Goal: Information Seeking & Learning: Learn about a topic

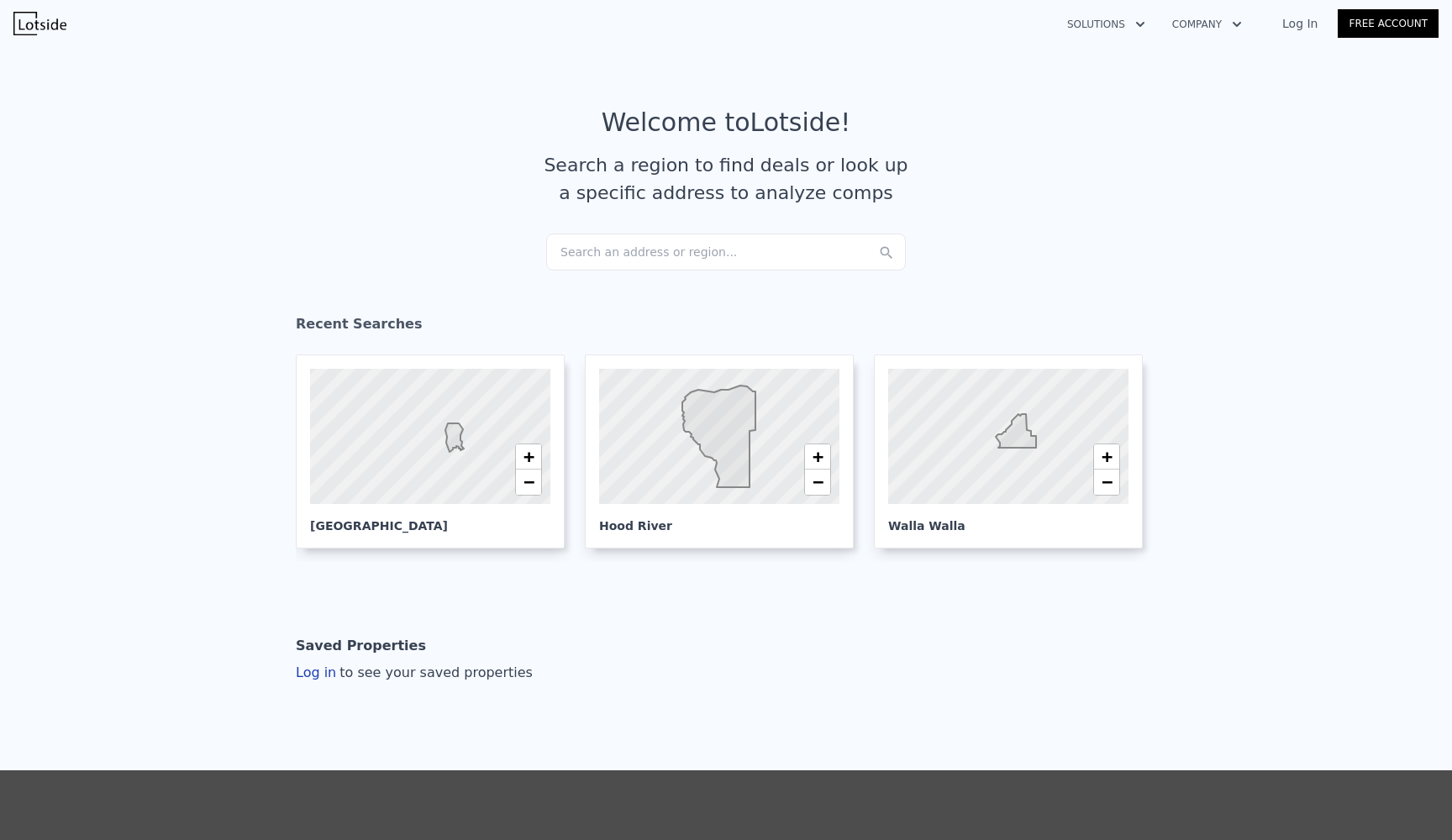
click at [665, 253] on div "Search an address or region..." at bounding box center [726, 252] width 360 height 37
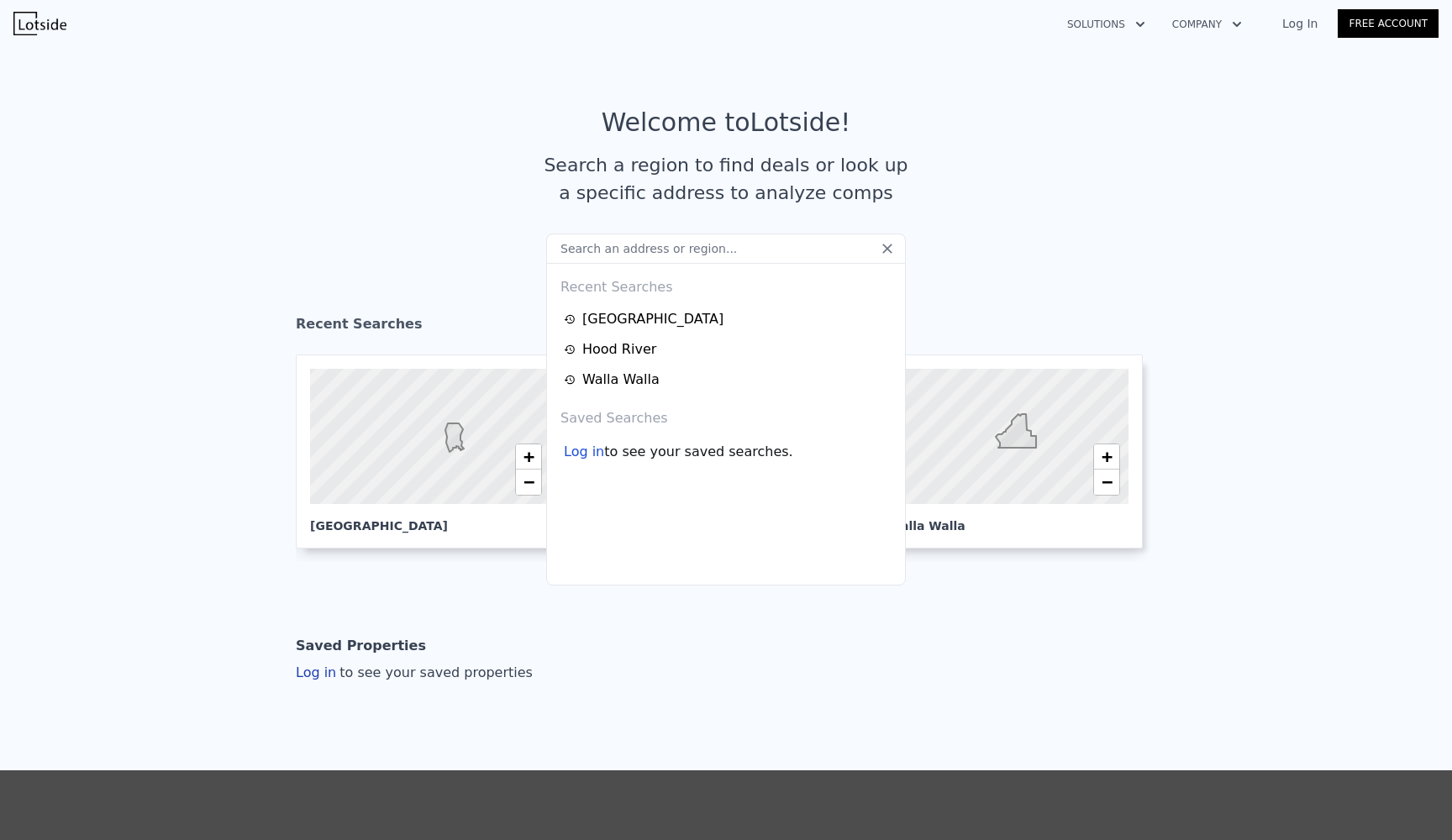
click at [665, 253] on input "text" at bounding box center [726, 249] width 360 height 30
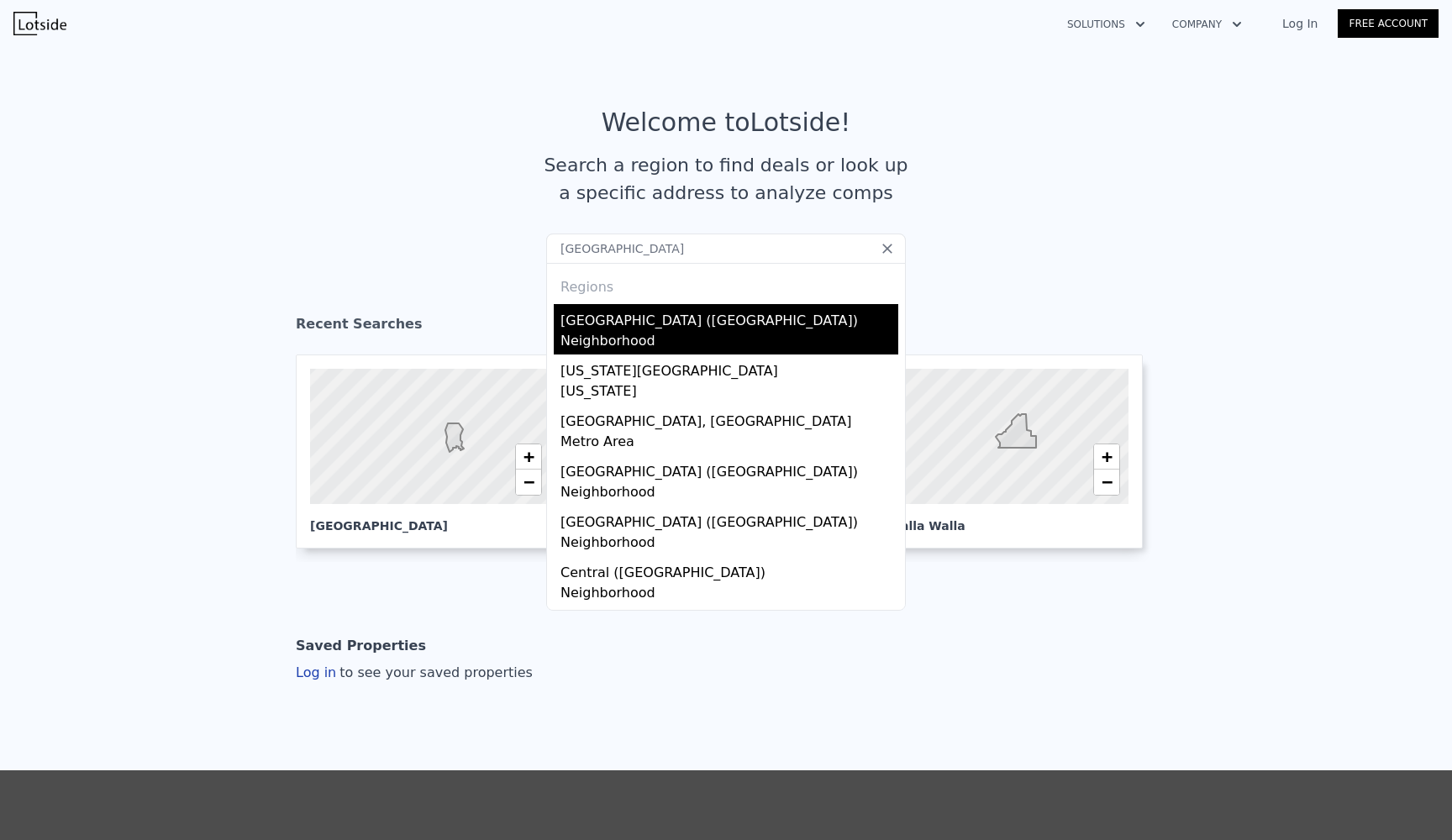
type input "[GEOGRAPHIC_DATA]"
click at [629, 337] on div "Neighborhood" at bounding box center [729, 342] width 338 height 23
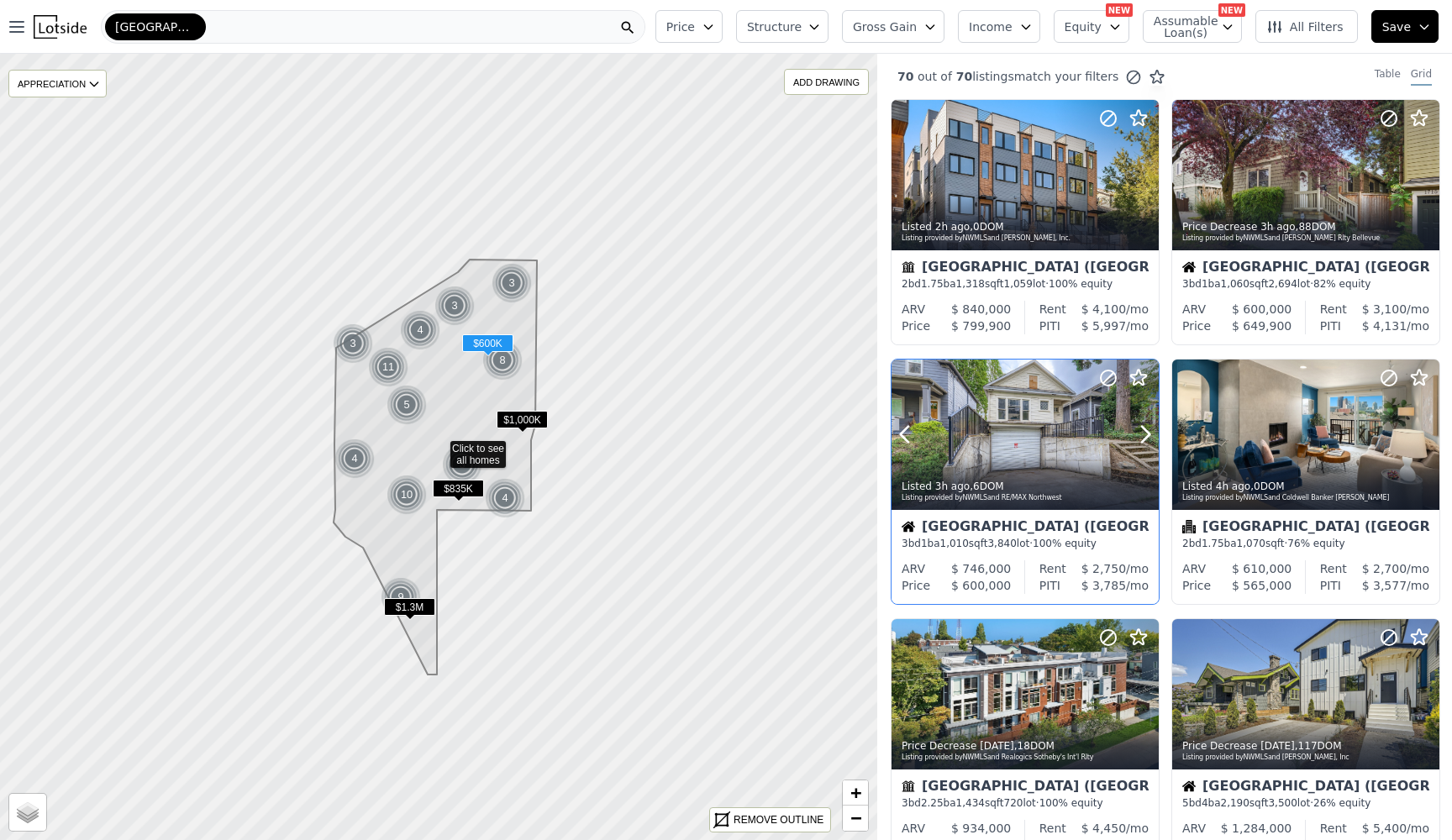
click at [1006, 444] on div at bounding box center [1025, 434] width 267 height 151
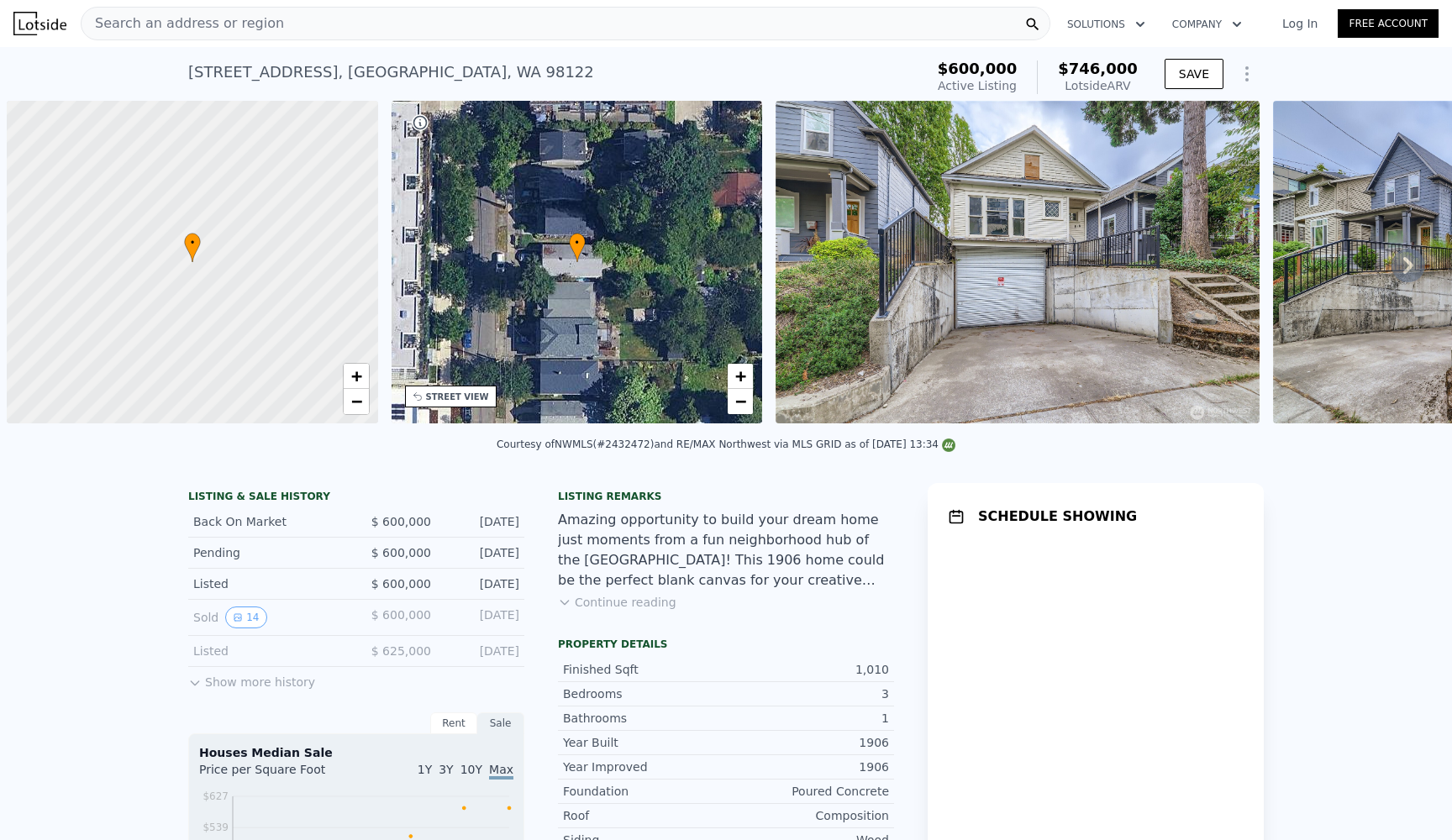
scroll to position [0, 6]
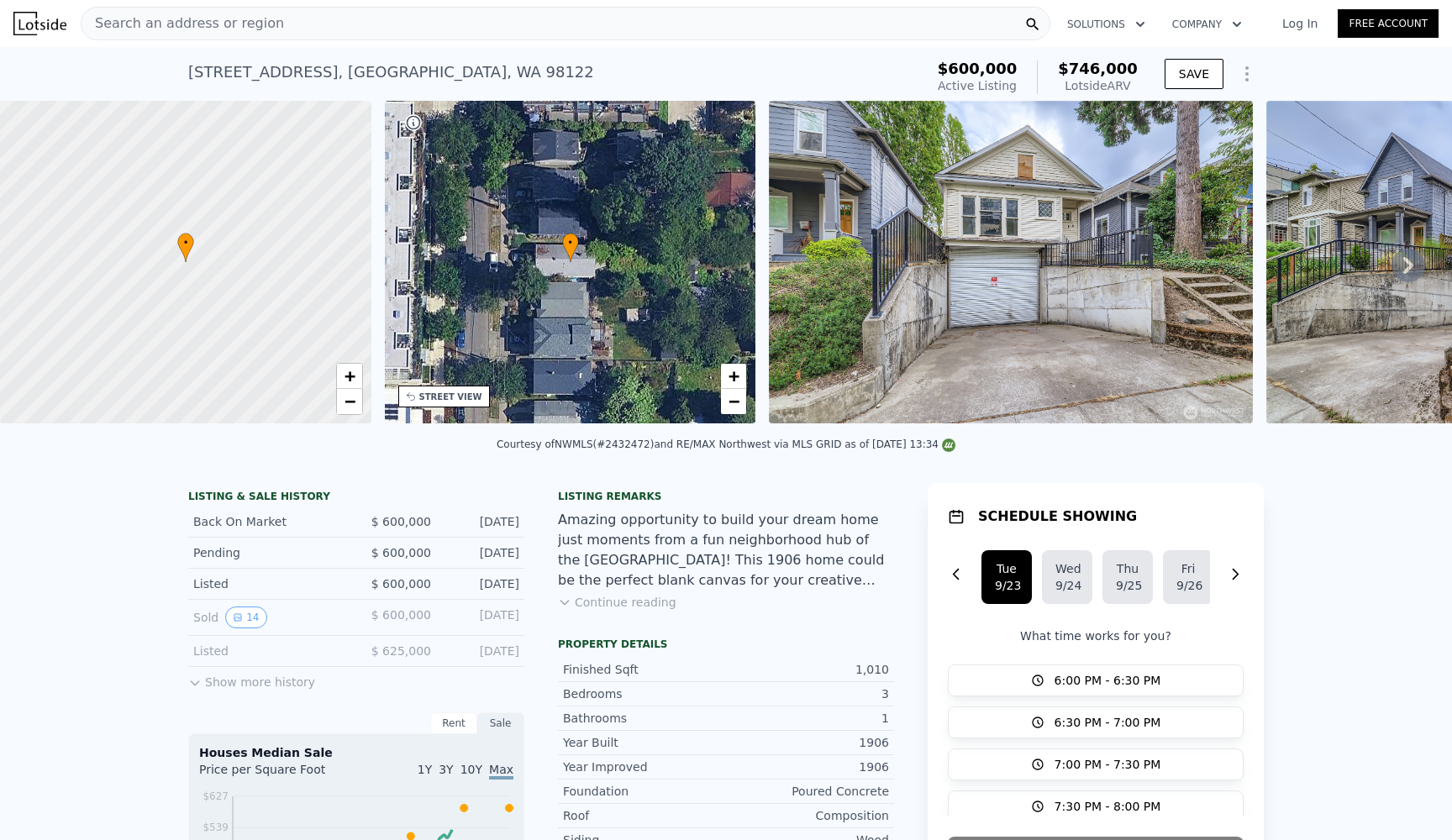
click at [238, 677] on button "Show more history" at bounding box center [251, 678] width 127 height 23
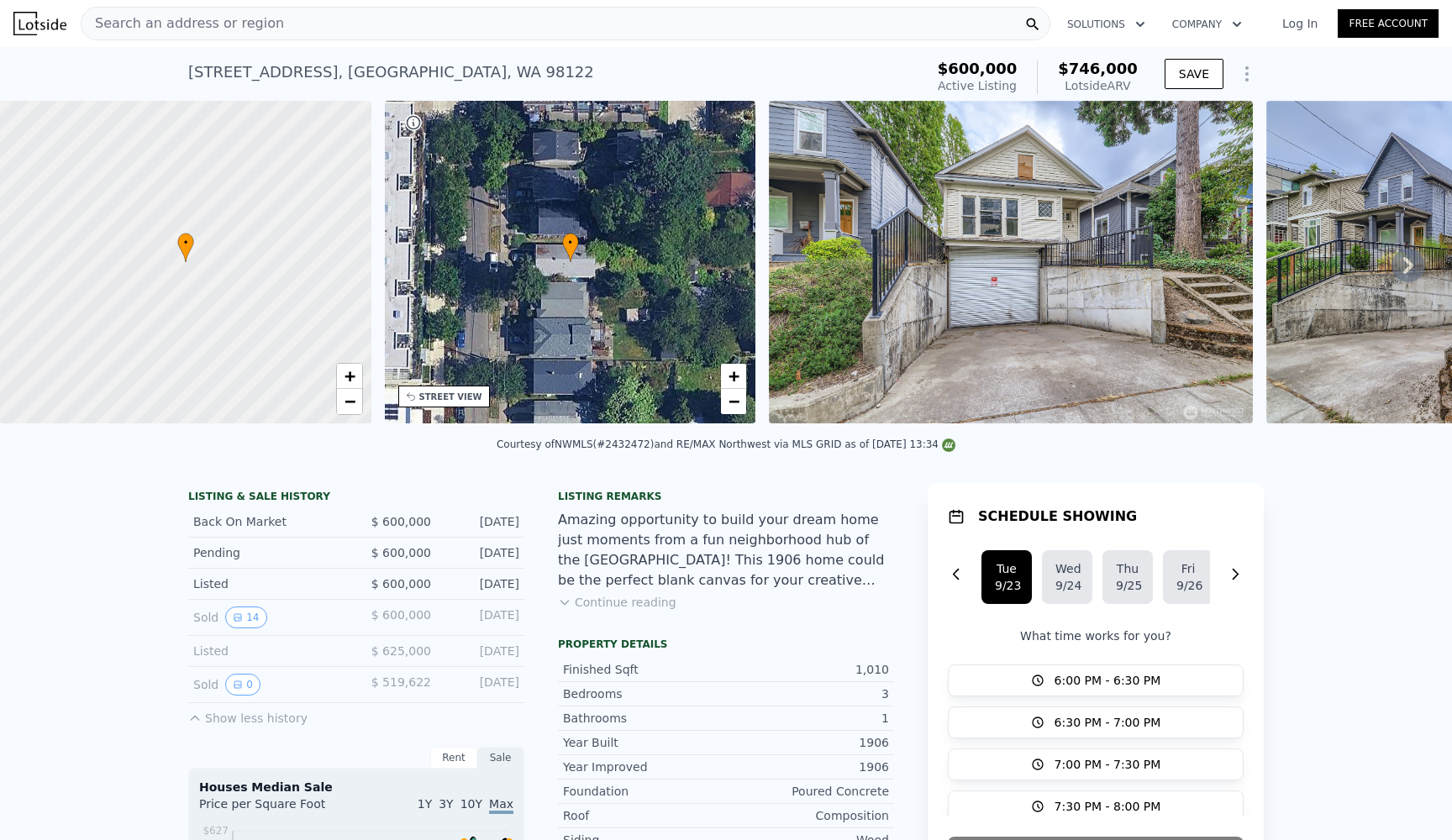
click at [531, 27] on div "Search an address or region" at bounding box center [565, 23] width 970 height 33
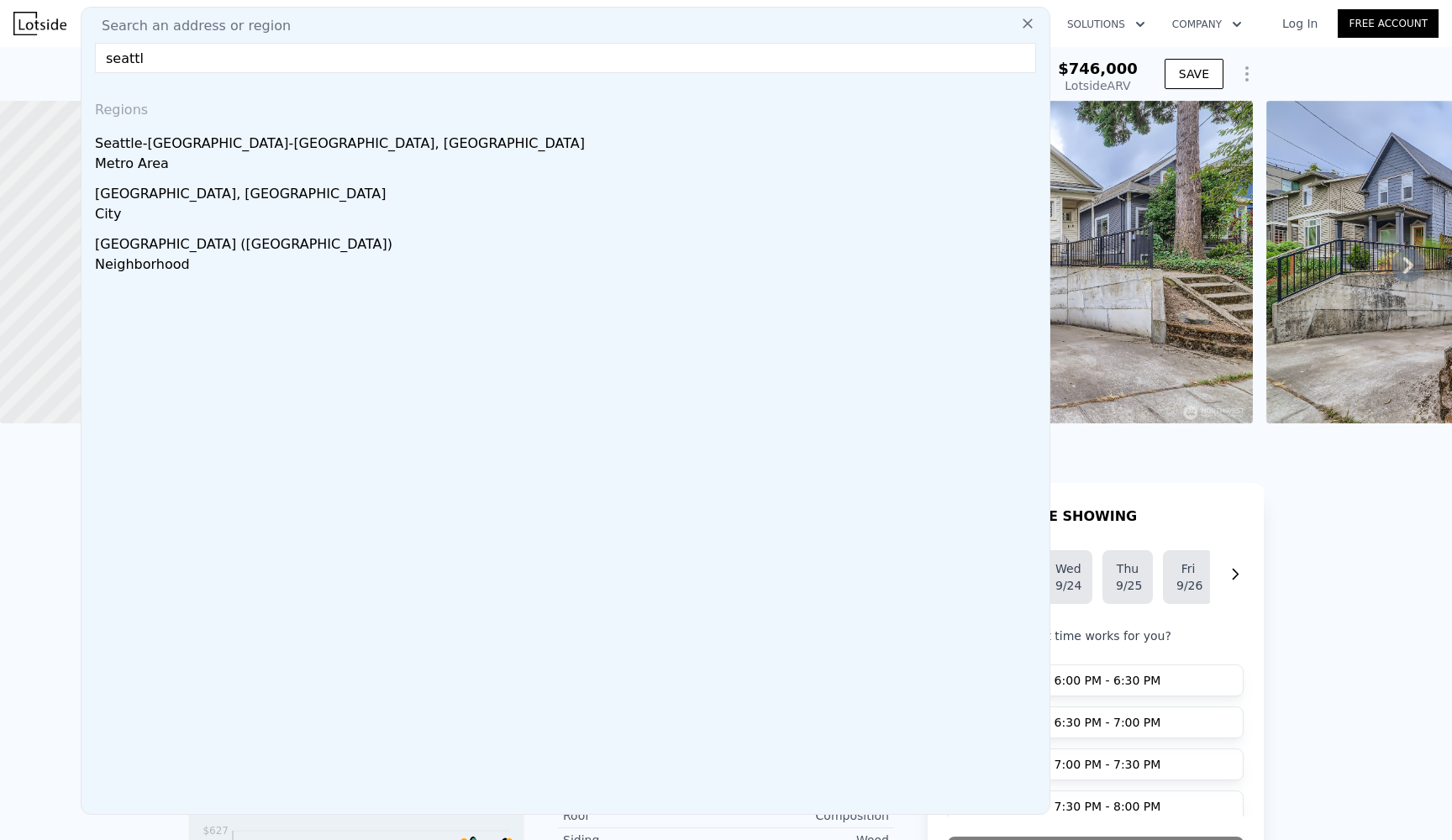
type input "[GEOGRAPHIC_DATA]"
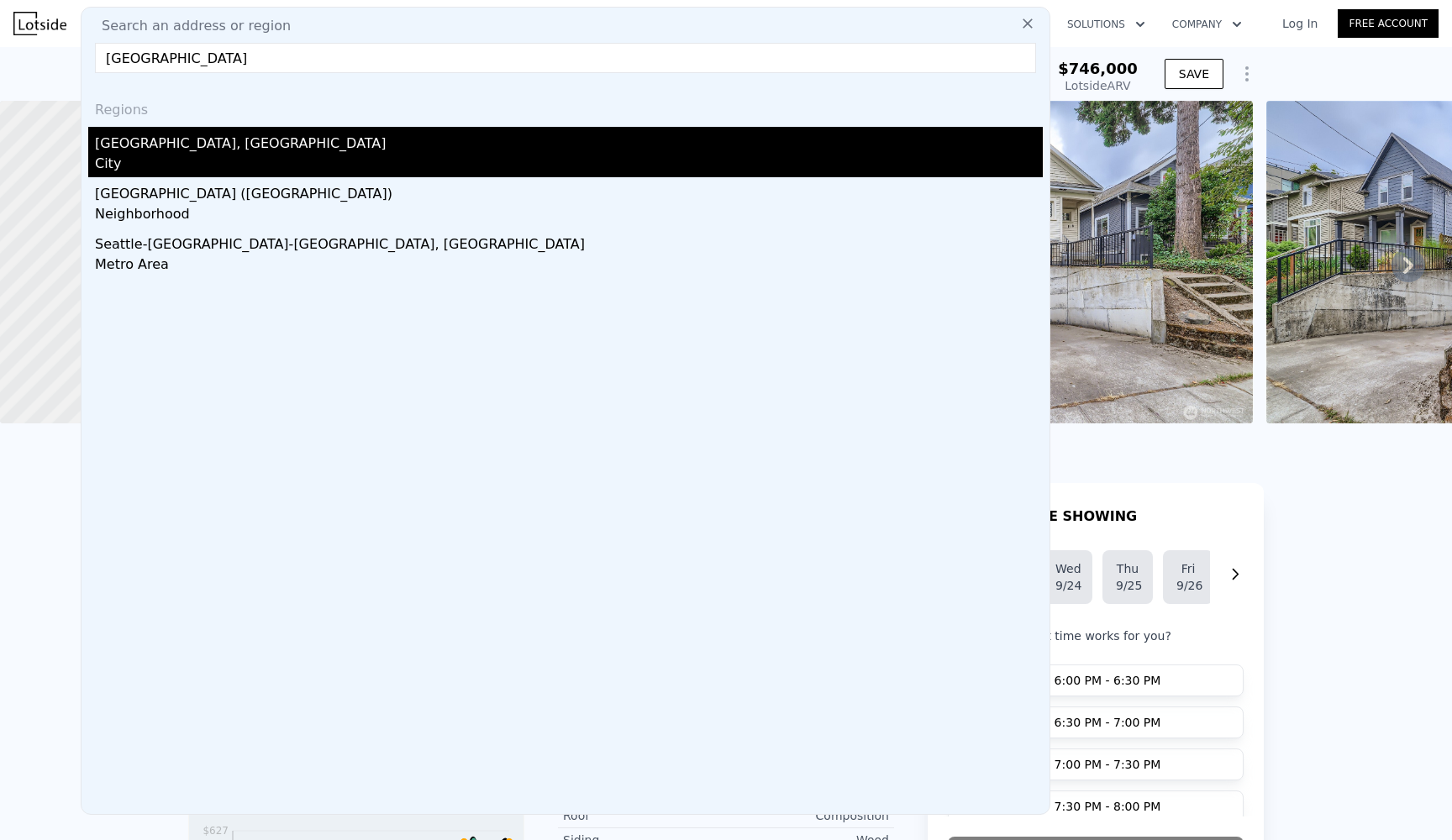
drag, startPoint x: 531, startPoint y: 27, endPoint x: 384, endPoint y: 192, distance: 221.0
click at [384, 192] on div "Regions Seattle, WA City West Seattle (Seattle) Neighborhood Seattle-Tacoma-Bel…" at bounding box center [565, 450] width 968 height 727
click at [394, 166] on div "City" at bounding box center [569, 164] width 948 height 23
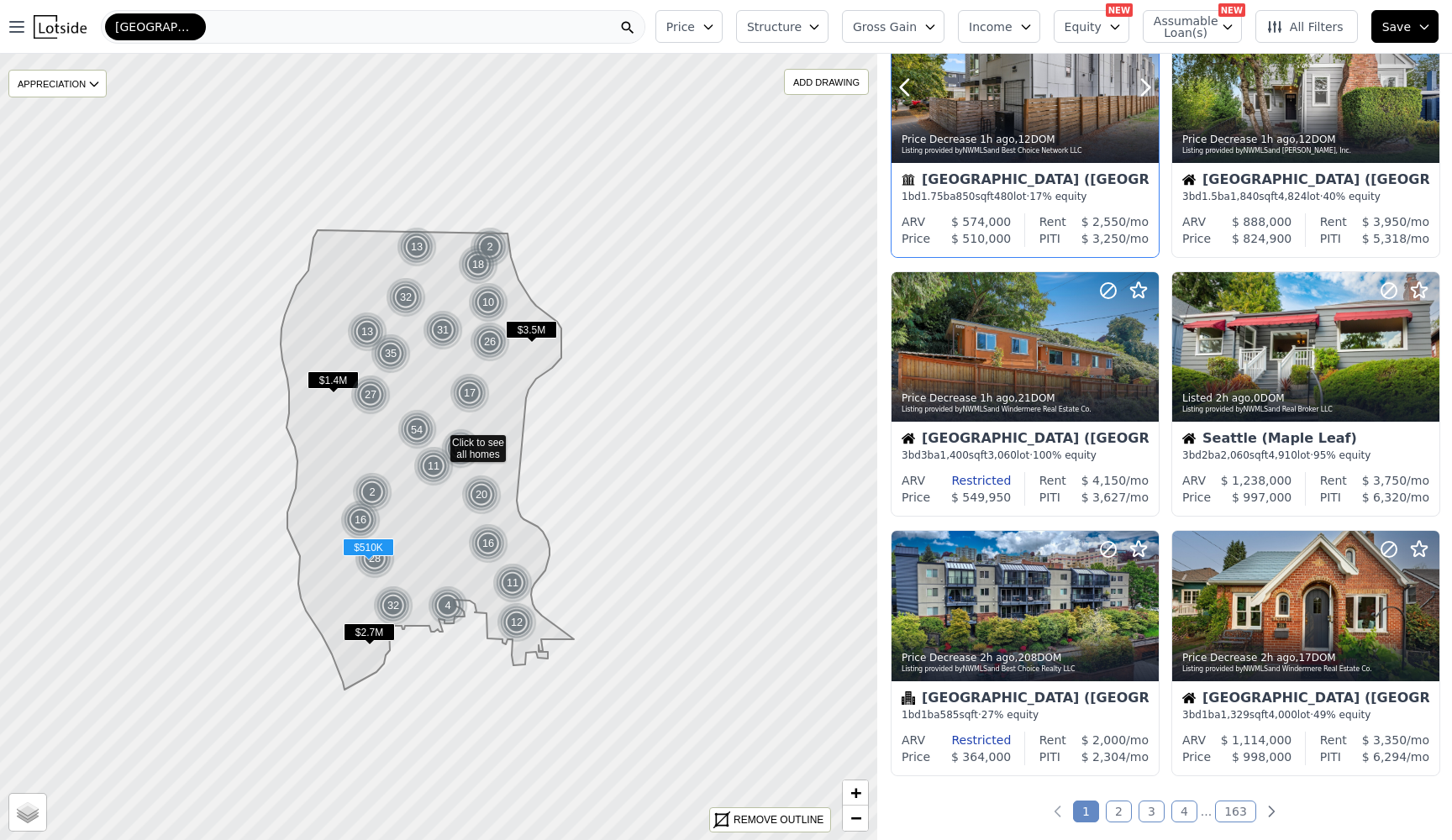
scroll to position [1065, 0]
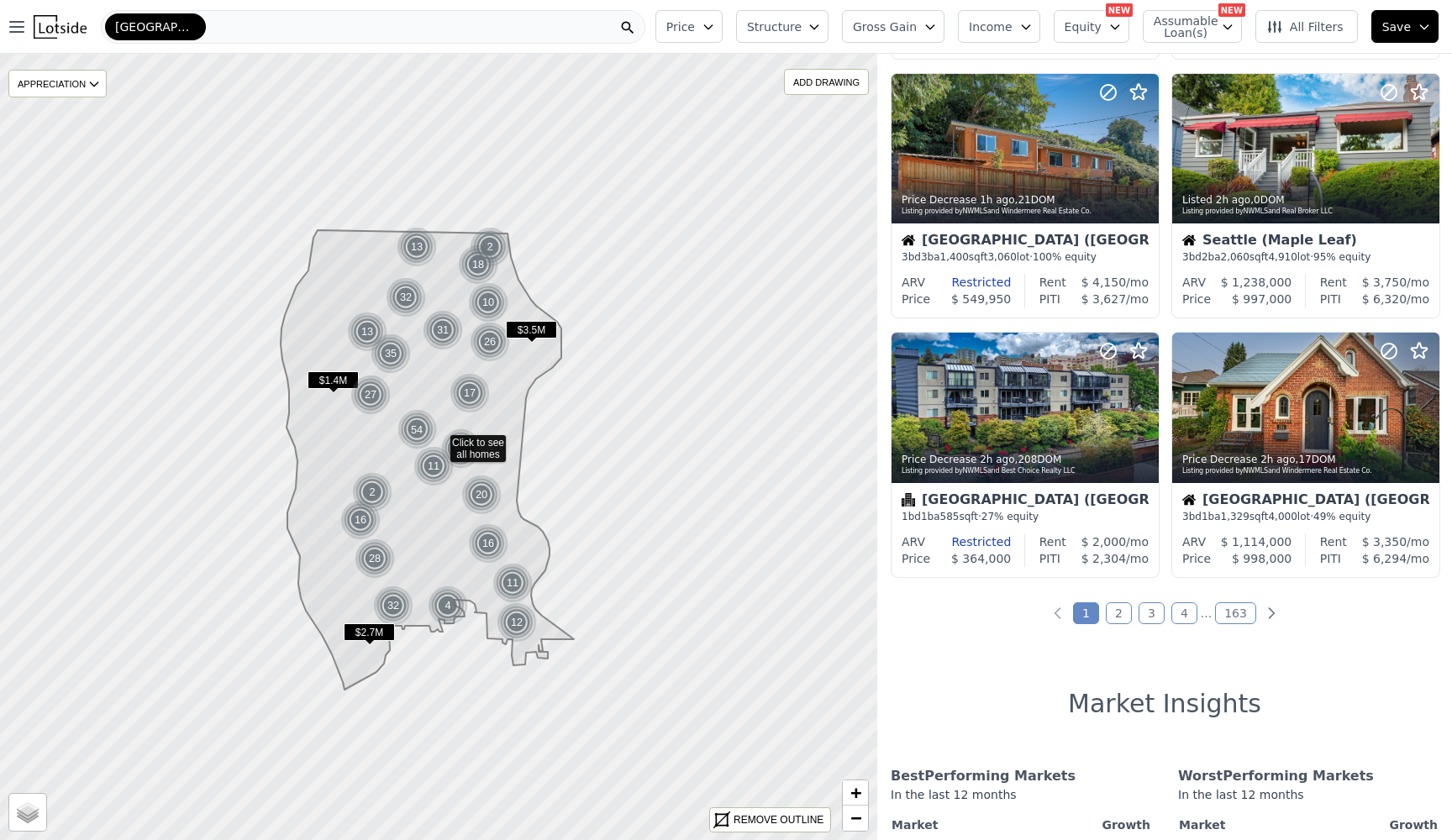
click at [1119, 614] on link "2" at bounding box center [1119, 614] width 26 height 22
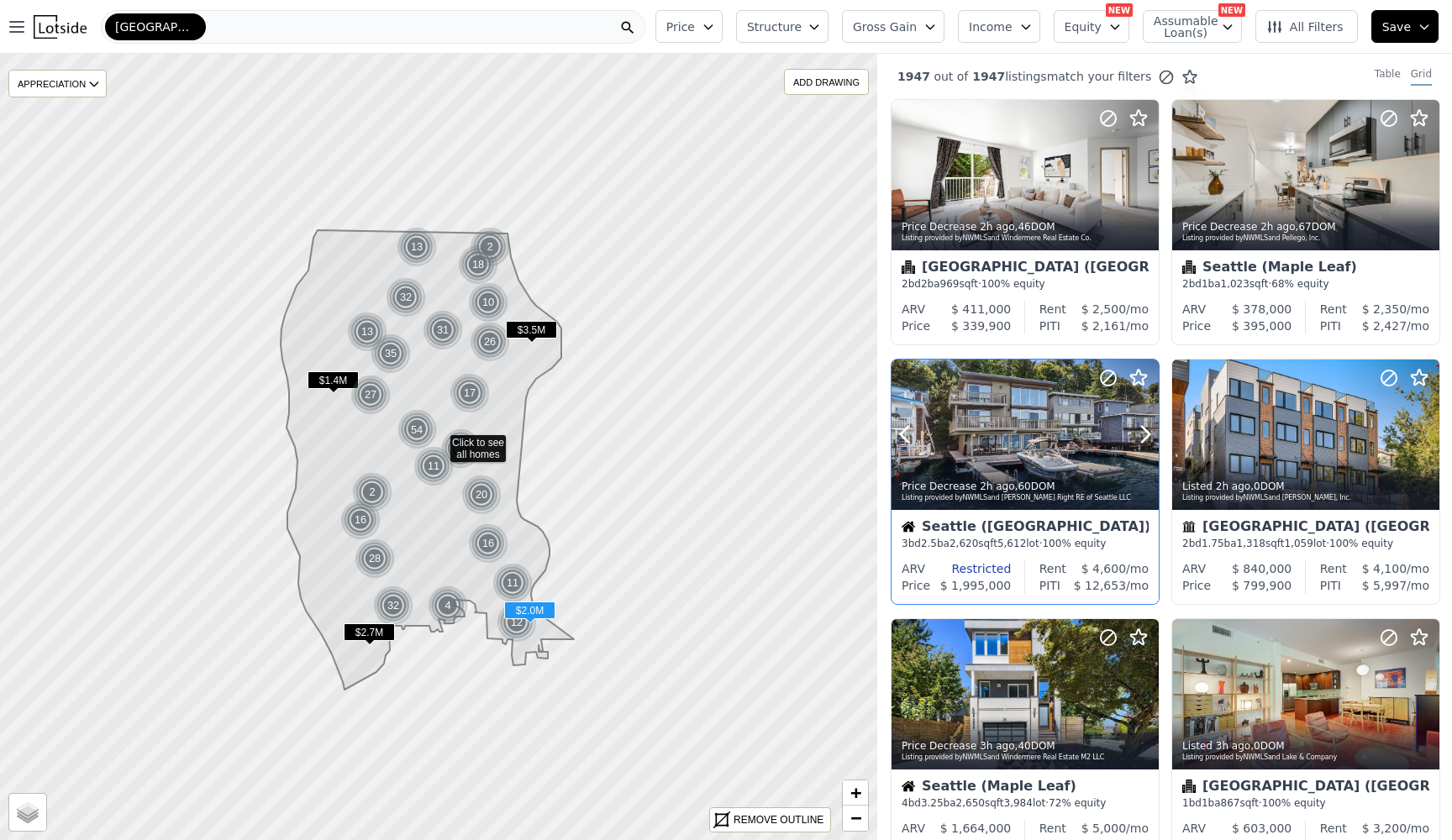
scroll to position [572, 0]
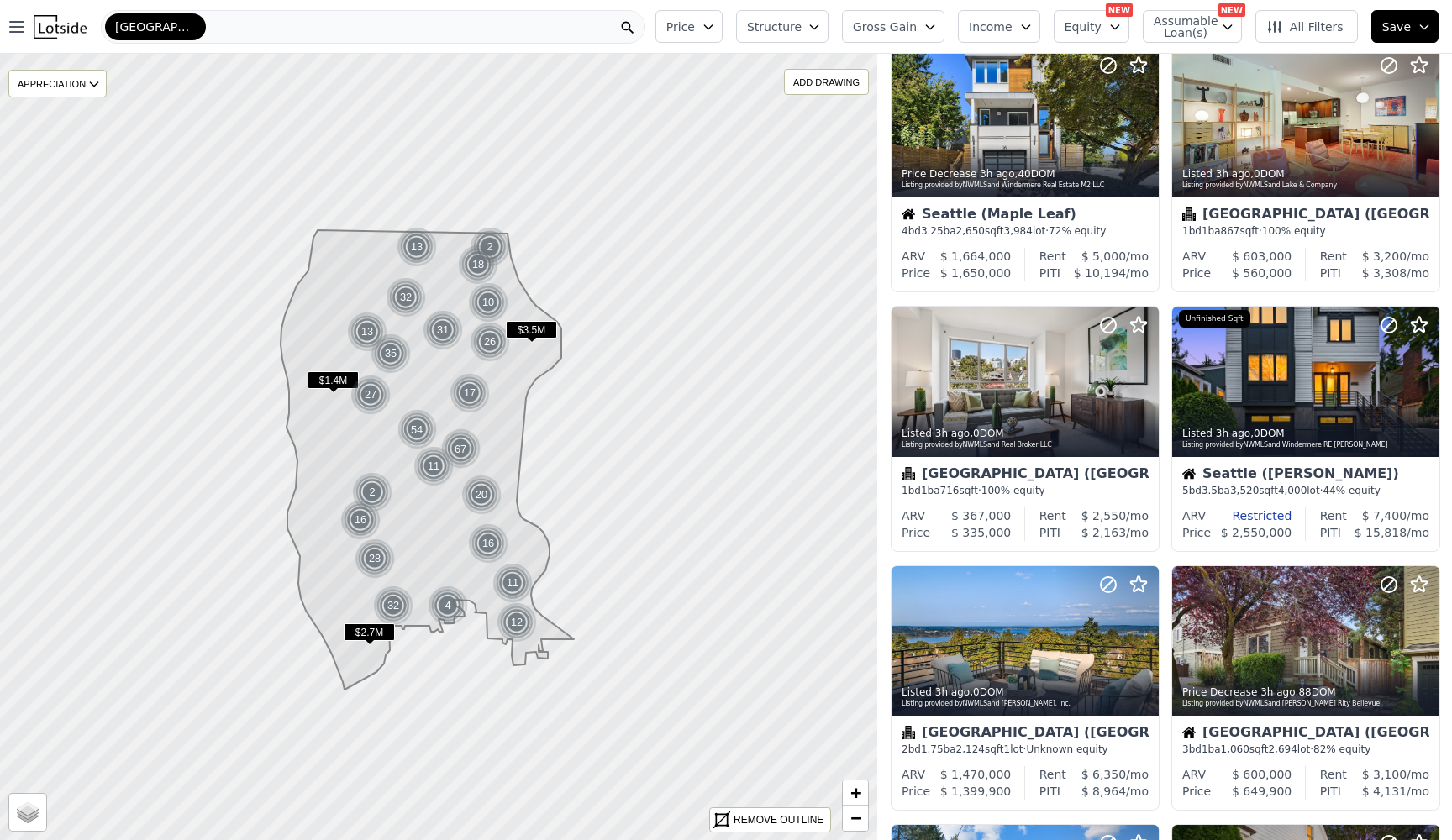
click at [536, 328] on span "$3.5M" at bounding box center [531, 329] width 51 height 18
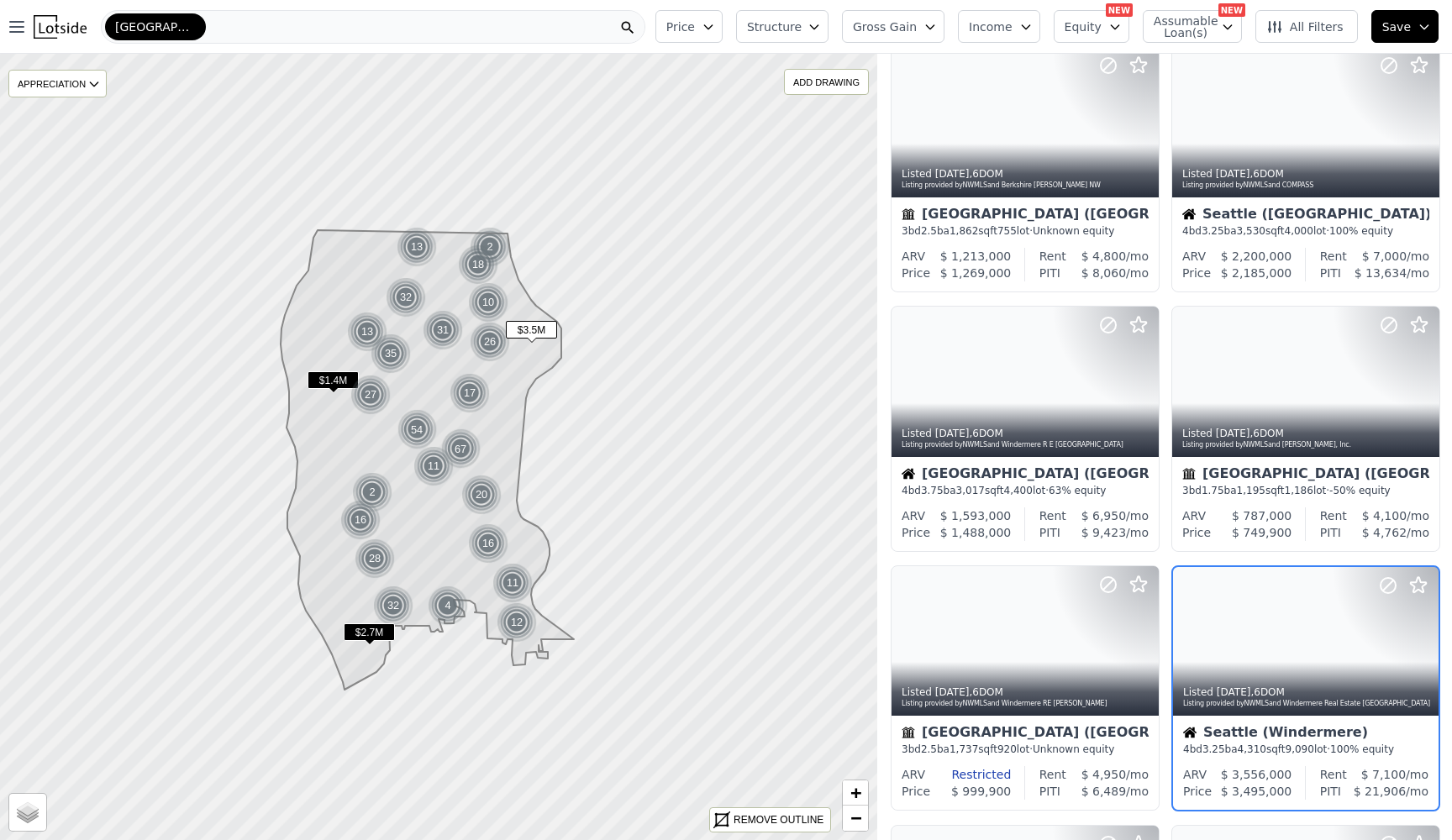
scroll to position [791, 0]
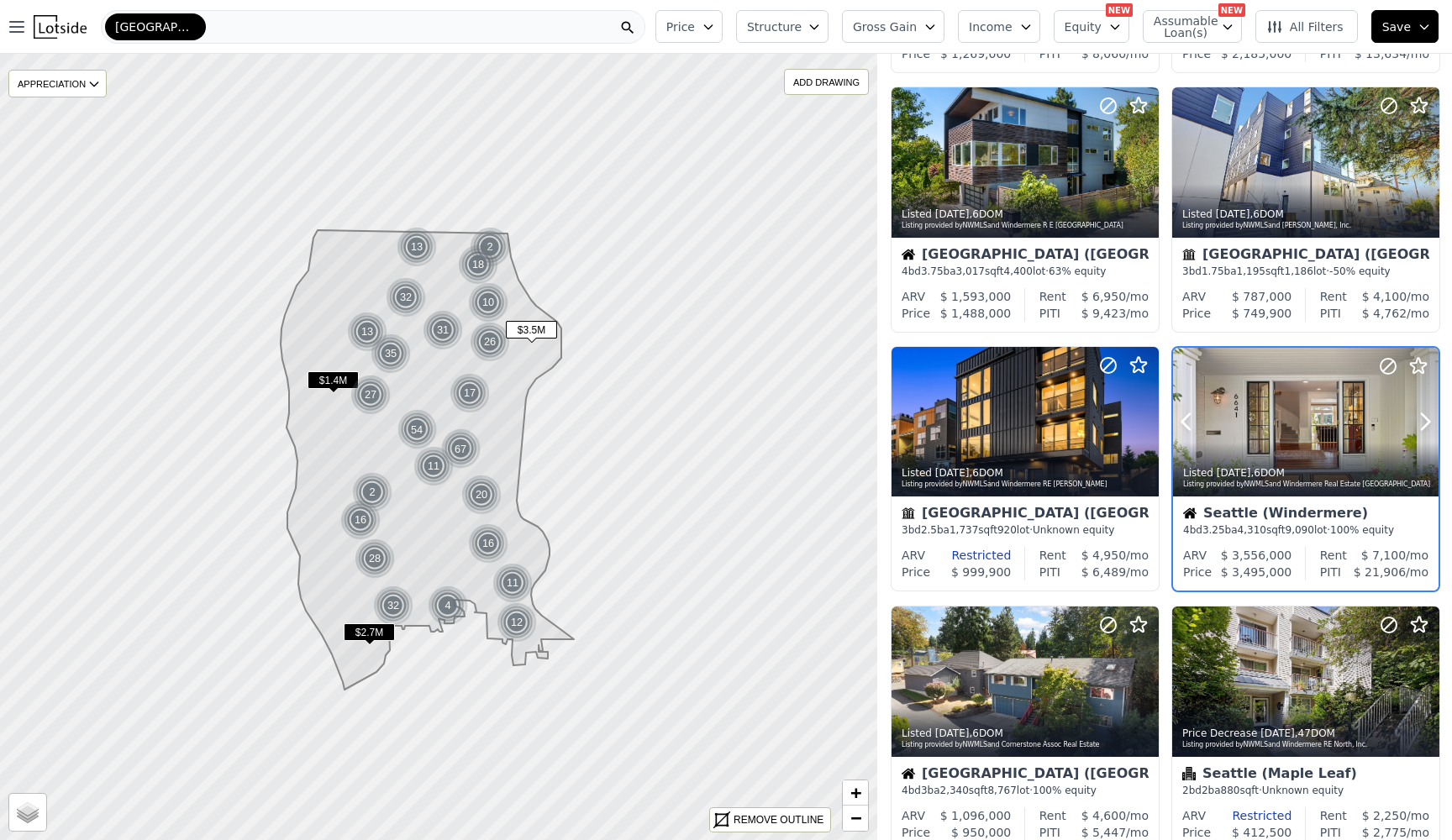
click at [1273, 412] on div at bounding box center [1305, 422] width 265 height 150
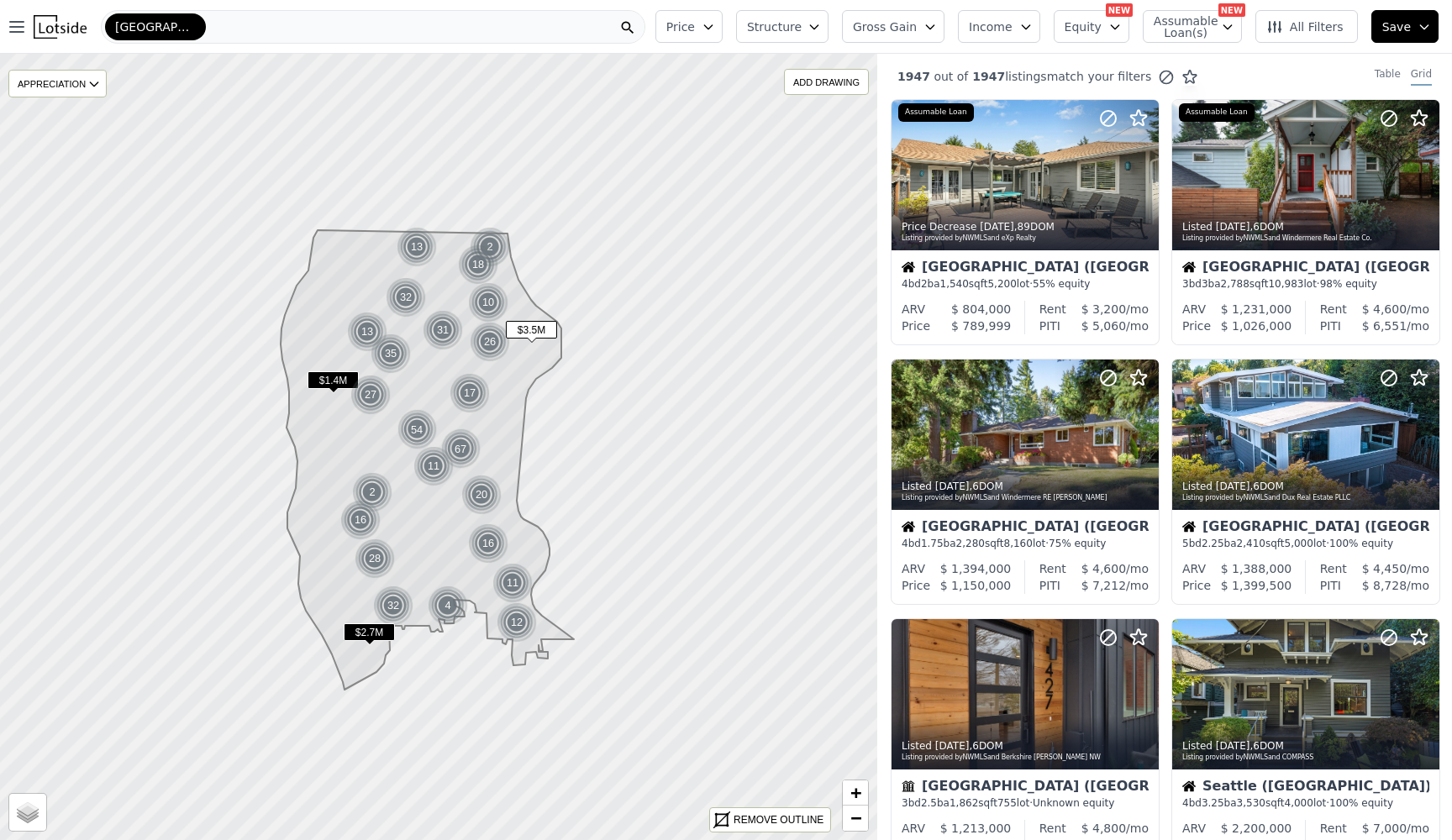
scroll to position [0, 0]
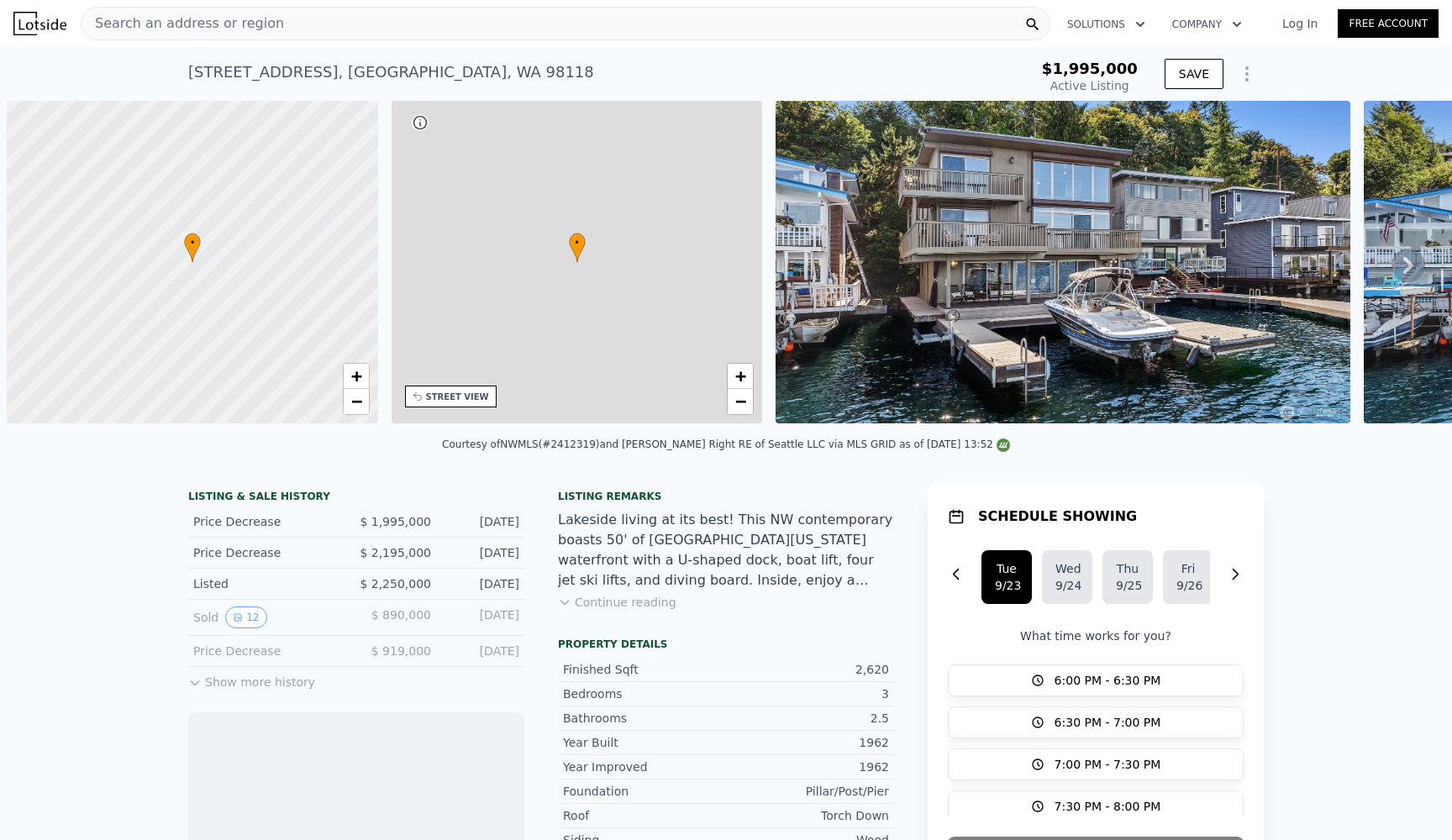
scroll to position [0, 6]
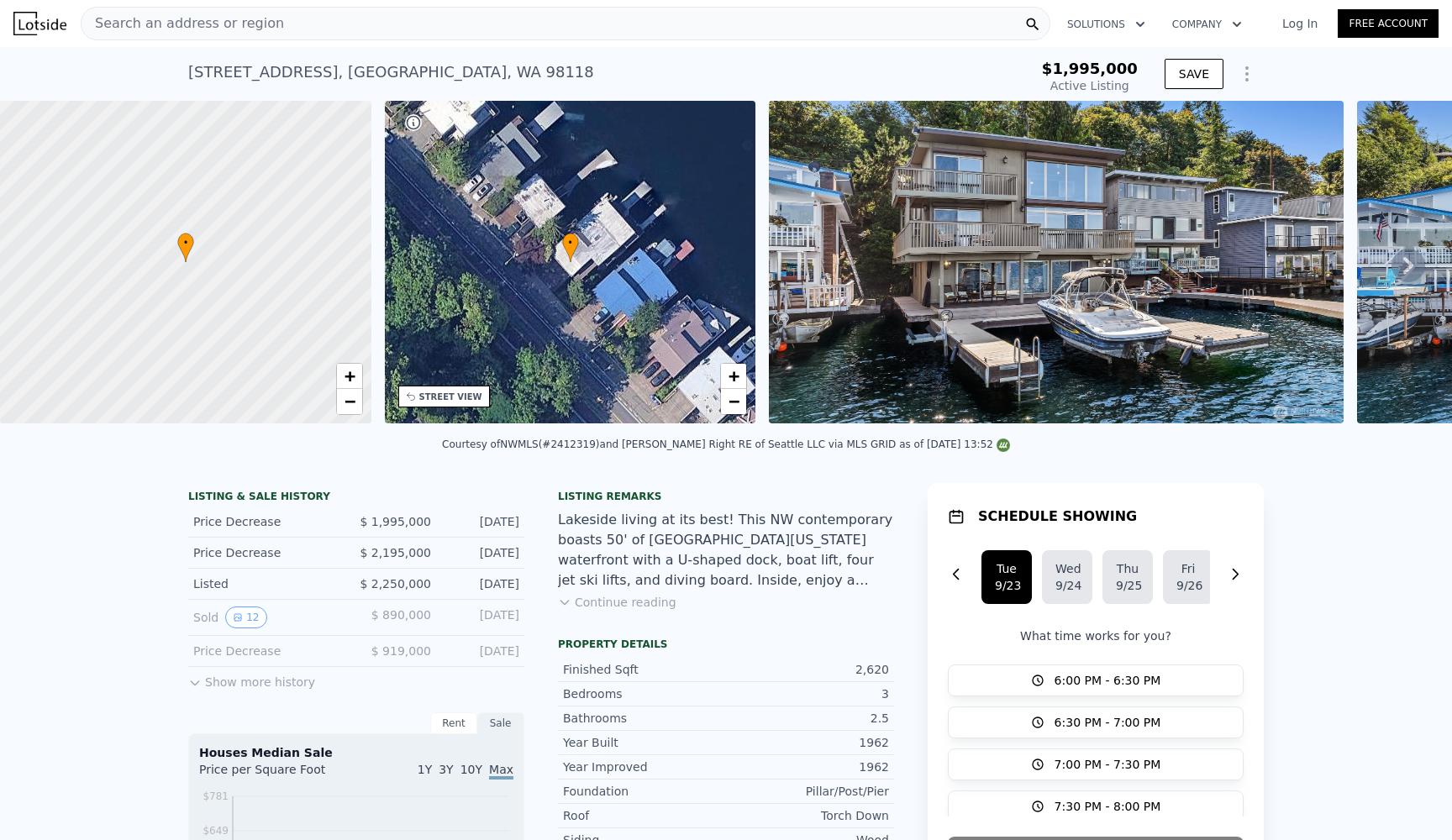
click at [867, 331] on img at bounding box center [1056, 262] width 575 height 323
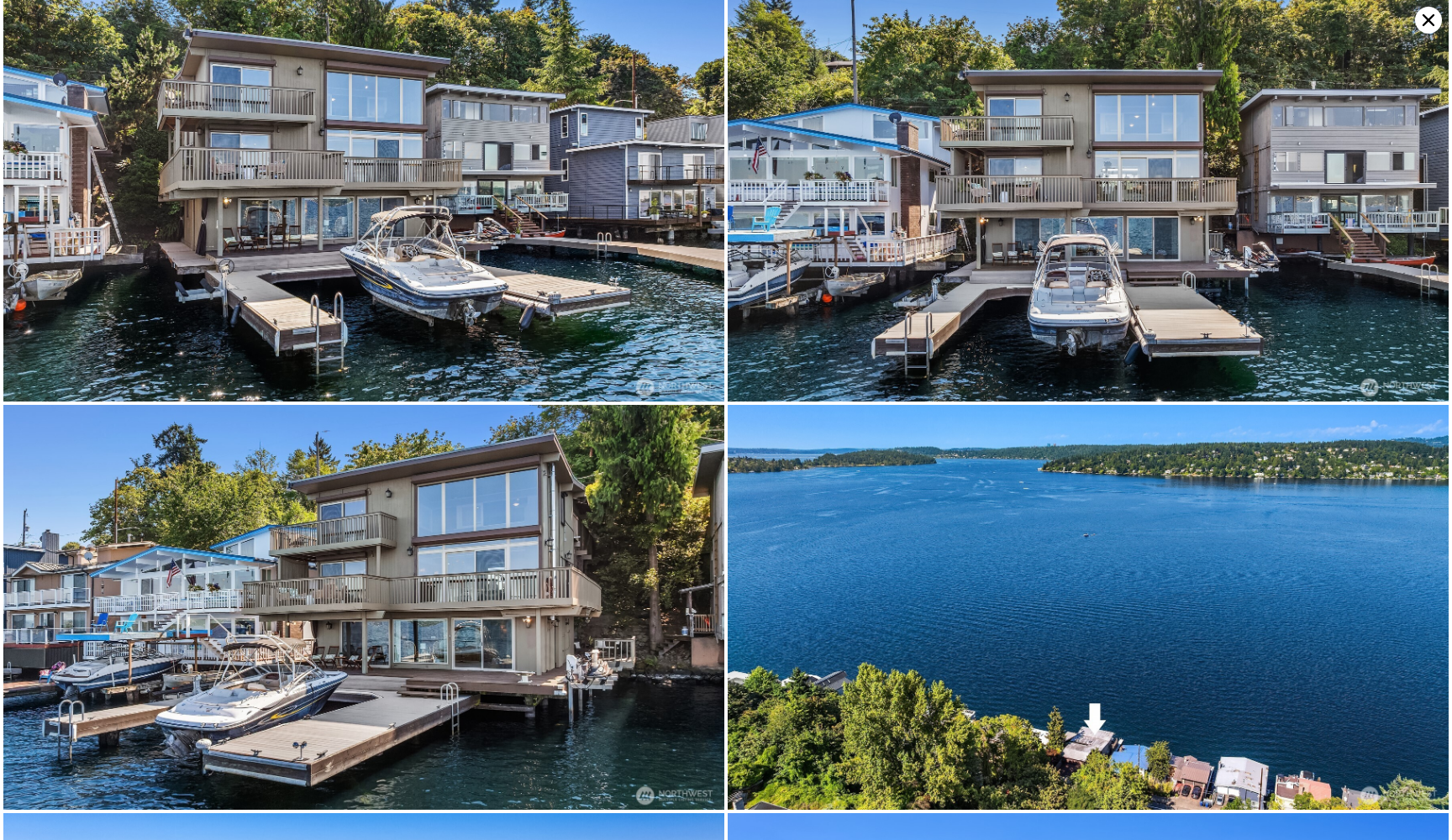
scroll to position [0, 0]
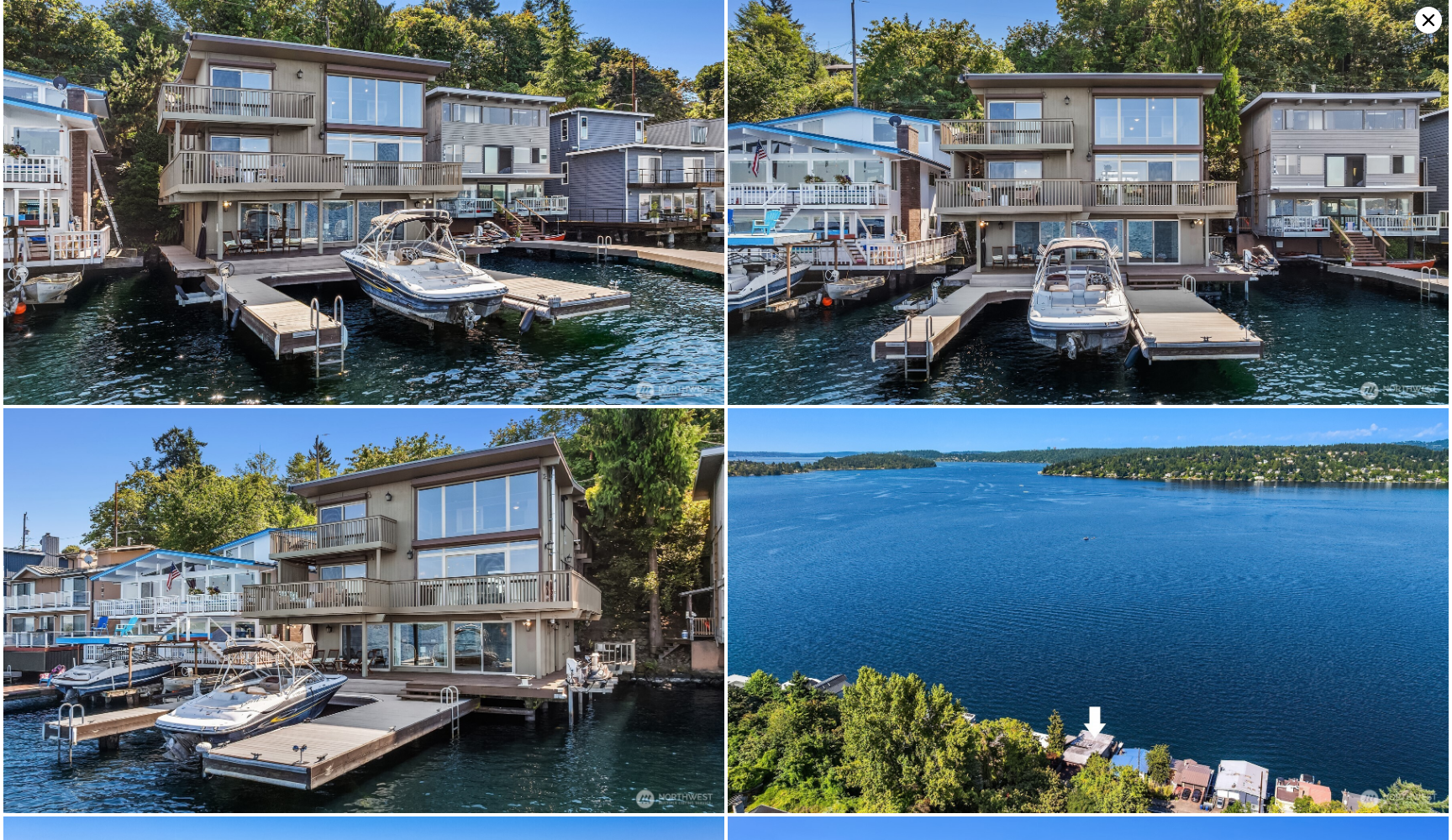
click at [867, 331] on img at bounding box center [1088, 202] width 721 height 405
click at [1434, 16] on icon at bounding box center [1428, 19] width 12 height 12
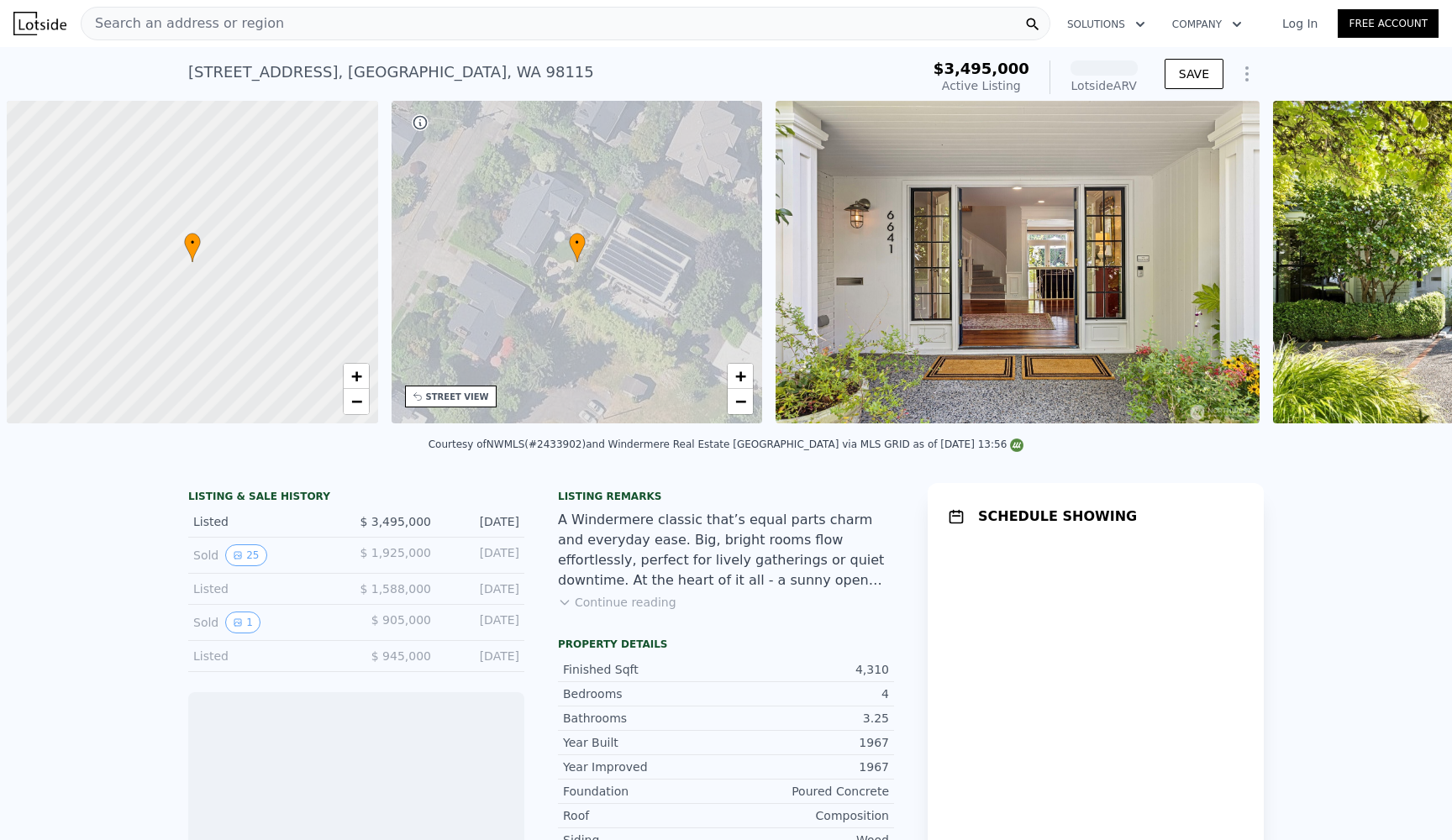
scroll to position [0, 6]
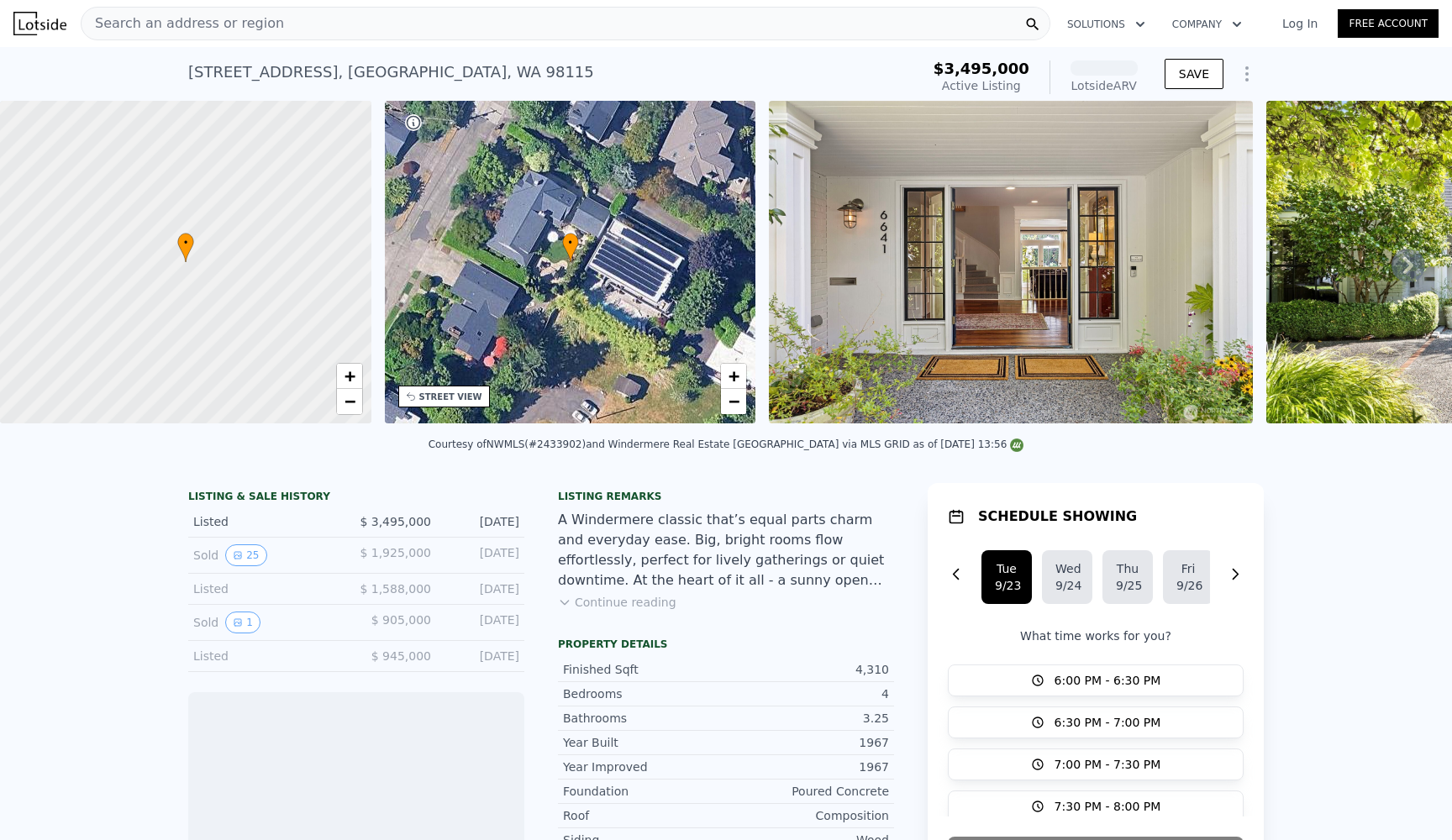
click at [882, 296] on img at bounding box center [1011, 262] width 484 height 323
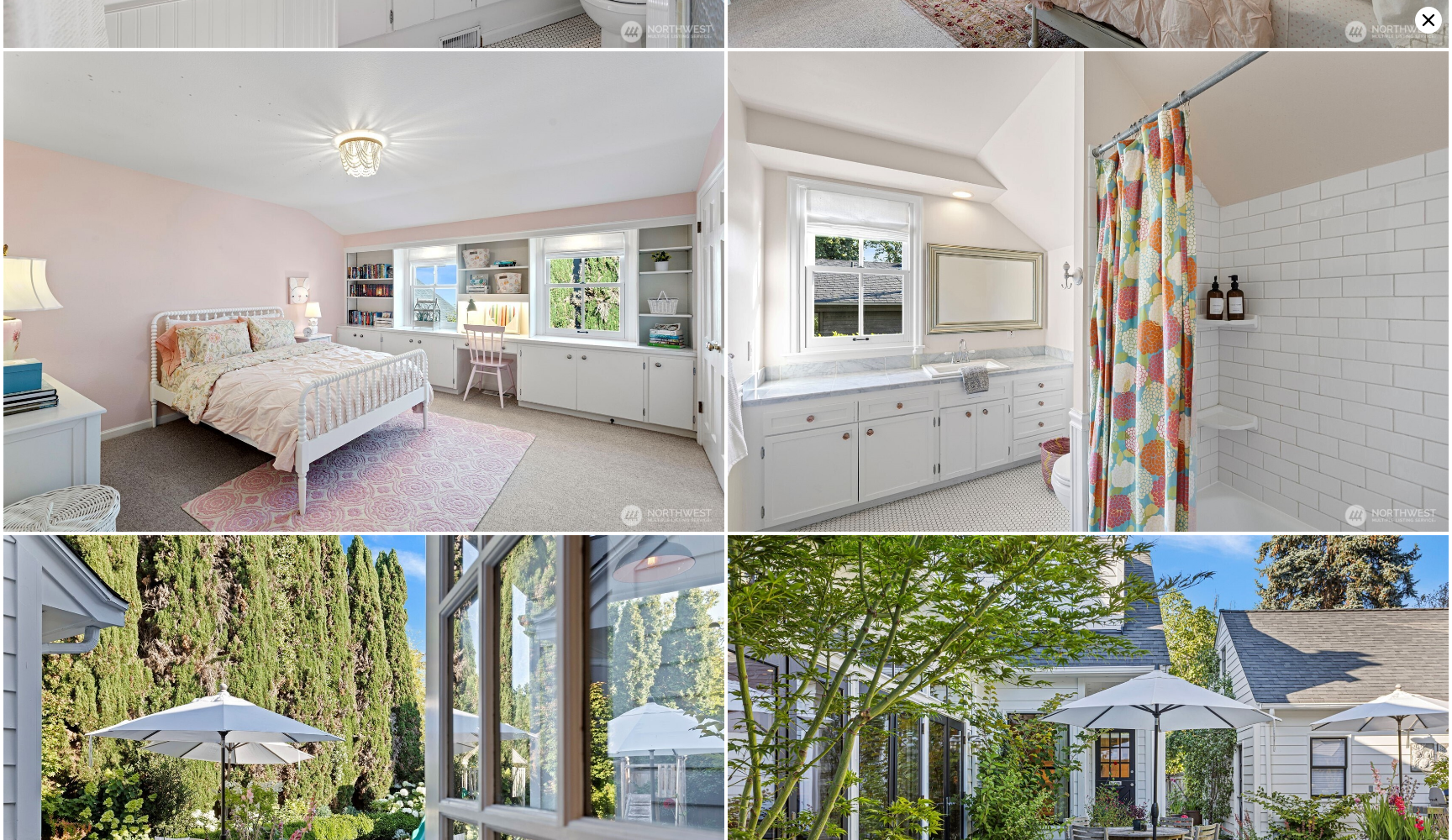
scroll to position [6280, 0]
